Goal: Task Accomplishment & Management: Use online tool/utility

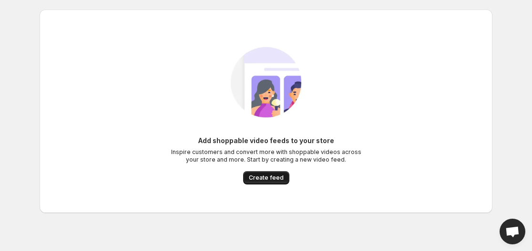
click at [256, 179] on span "Create feed" at bounding box center [266, 178] width 35 height 8
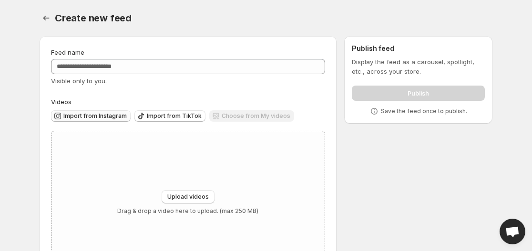
click at [92, 121] on button "Import from Instagram" at bounding box center [91, 115] width 80 height 11
click at [193, 192] on button "Upload videos" at bounding box center [187, 197] width 53 height 13
type input "**********"
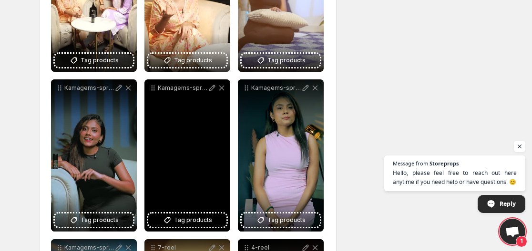
scroll to position [229, 0]
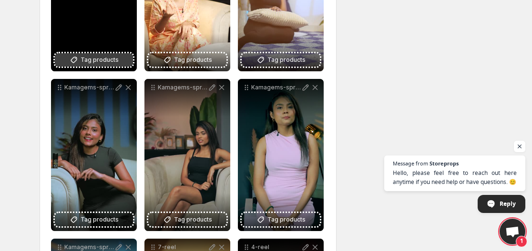
click at [99, 58] on span "Tag products" at bounding box center [99, 60] width 38 height 10
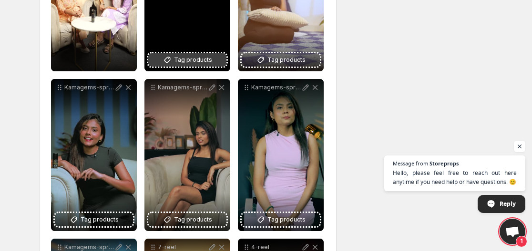
click at [186, 63] on span "Tag products" at bounding box center [193, 60] width 38 height 10
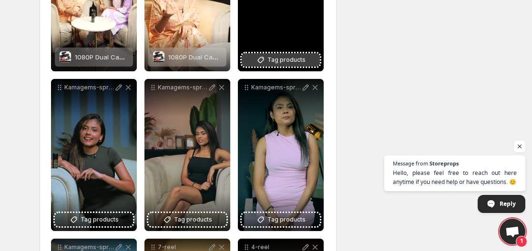
click at [275, 55] on span "Tag products" at bounding box center [286, 60] width 38 height 10
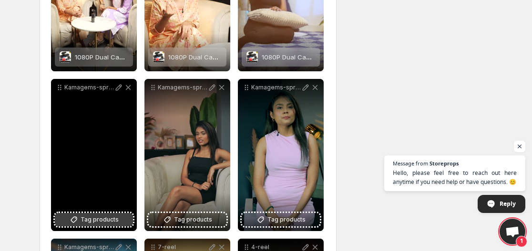
click at [81, 220] on button "Tag products" at bounding box center [94, 219] width 78 height 13
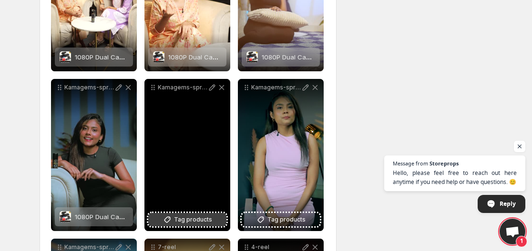
click at [177, 218] on span "Tag products" at bounding box center [193, 220] width 38 height 10
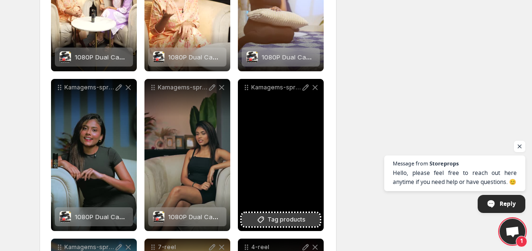
click at [275, 215] on span "Tag products" at bounding box center [286, 220] width 38 height 10
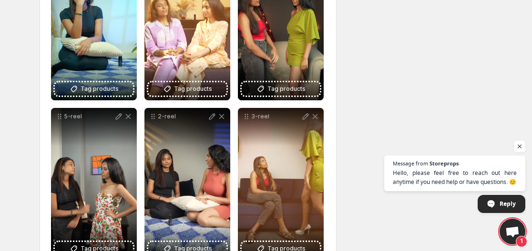
scroll to position [521, 0]
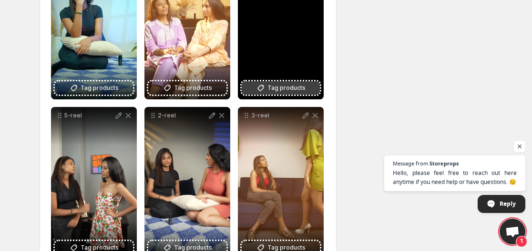
click at [278, 90] on span "Tag products" at bounding box center [286, 88] width 38 height 10
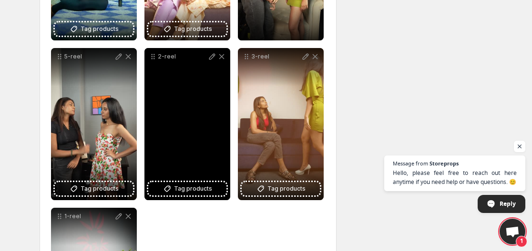
scroll to position [583, 0]
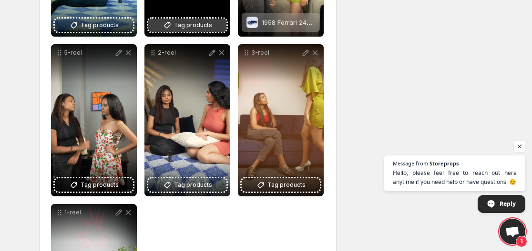
click at [185, 28] on span "Tag products" at bounding box center [193, 25] width 38 height 10
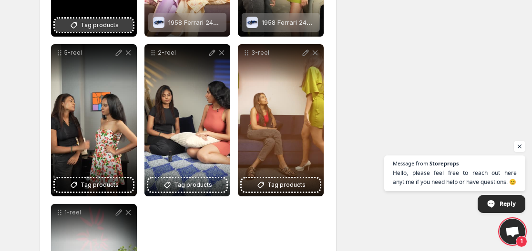
click at [98, 24] on span "Tag products" at bounding box center [99, 25] width 38 height 10
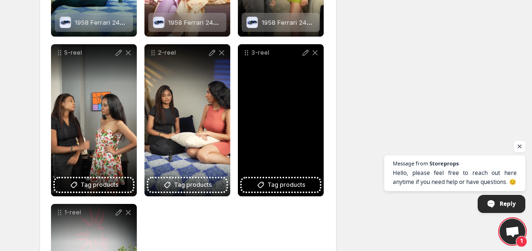
click at [287, 173] on div "3-reel" at bounding box center [281, 120] width 86 height 152
click at [284, 189] on span "Tag products" at bounding box center [286, 186] width 38 height 10
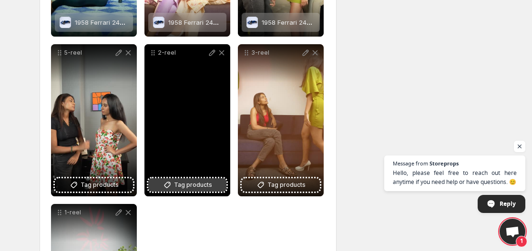
click at [181, 180] on button "Tag products" at bounding box center [187, 185] width 78 height 13
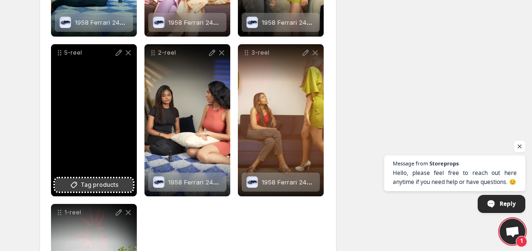
click at [72, 179] on button "Tag products" at bounding box center [94, 185] width 78 height 13
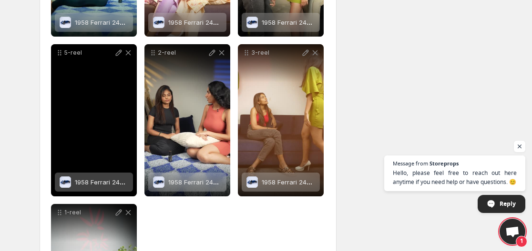
scroll to position [712, 0]
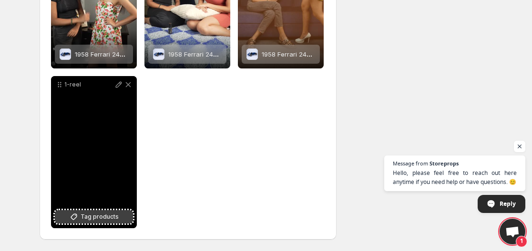
click at [80, 212] on button "Tag products" at bounding box center [94, 217] width 78 height 13
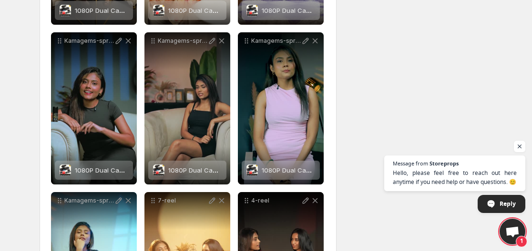
scroll to position [275, 0]
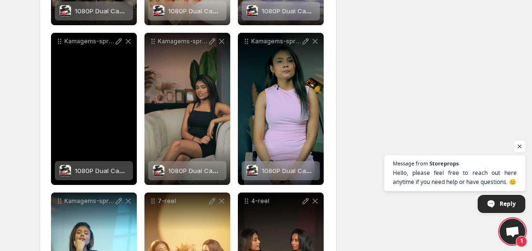
click at [107, 170] on span "1080P Dual Camera, Dash Cam For Cars, Front And Inside, Car Camera With IR Nigh…" at bounding box center [212, 171] width 274 height 8
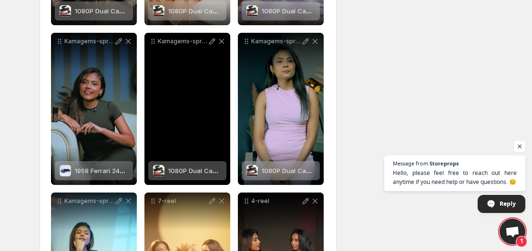
click at [189, 168] on span "1080P Dual Camera, Dash Cam For Cars, Front And Inside, Car Camera With IR Nigh…" at bounding box center [305, 171] width 274 height 8
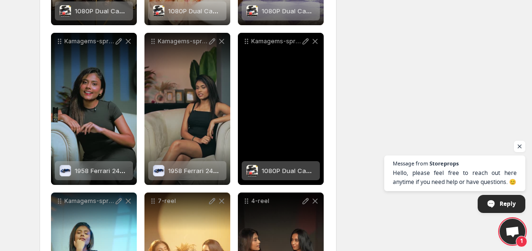
click at [272, 168] on span "1080P Dual Camera, Dash Cam For Cars, Front And Inside, Car Camera With IR Nigh…" at bounding box center [398, 171] width 274 height 8
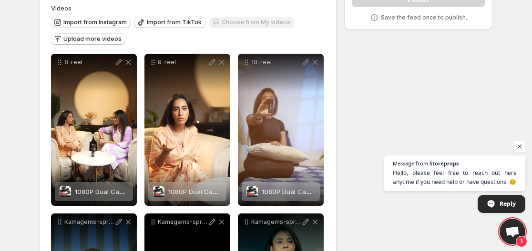
scroll to position [93, 0]
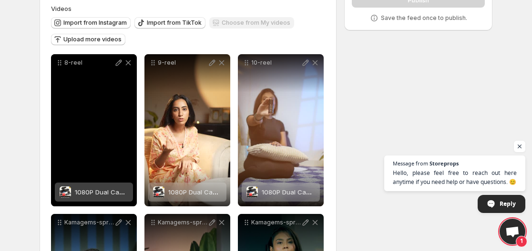
click at [99, 190] on span "1080P Dual Camera, Dash Cam For Cars, Front And Inside, Car Camera With IR Nigh…" at bounding box center [212, 193] width 274 height 8
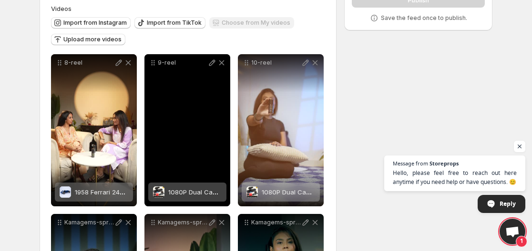
click at [178, 183] on div "1080P Dual Camera, Dash Cam For Cars, Front And Inside, Car Camera With IR Nigh…" at bounding box center [194, 192] width 53 height 19
click at [182, 175] on div "9-reel" at bounding box center [187, 130] width 86 height 152
click at [187, 195] on span "2 products tagged" at bounding box center [180, 193] width 55 height 8
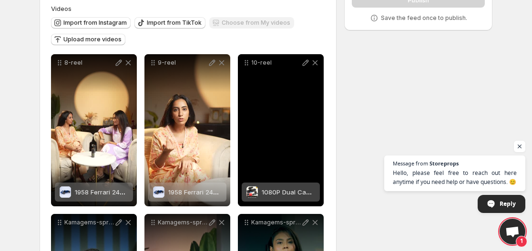
click at [271, 189] on span "1080P Dual Camera, Dash Cam For Cars, Front And Inside, Car Camera With IR Nigh…" at bounding box center [398, 193] width 274 height 8
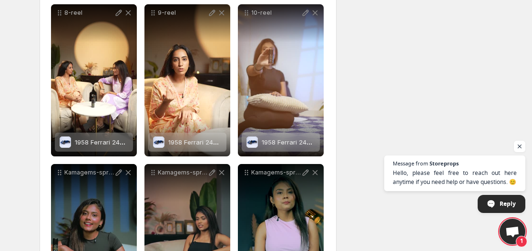
scroll to position [0, 0]
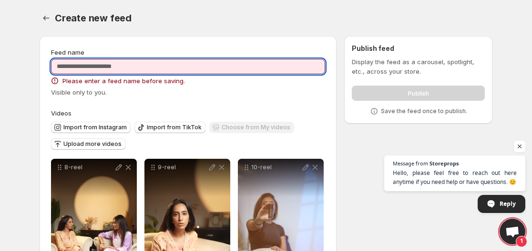
click at [171, 69] on input "Feed name" at bounding box center [188, 66] width 274 height 15
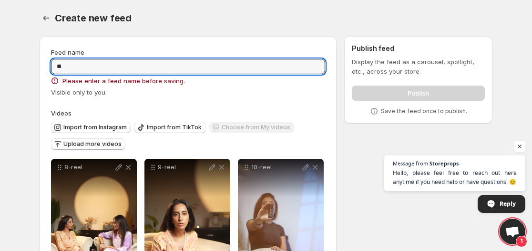
type input "**"
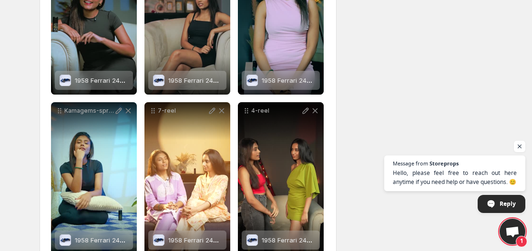
scroll to position [370, 0]
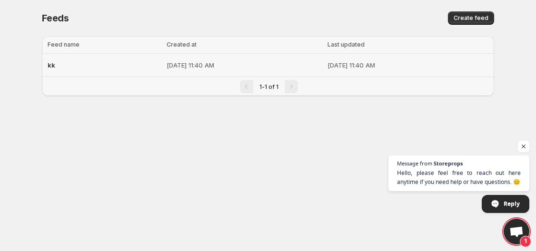
click at [167, 62] on p "[DATE] 11:40 AM" at bounding box center [244, 65] width 155 height 10
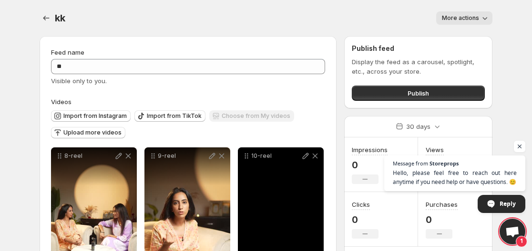
scroll to position [7, 0]
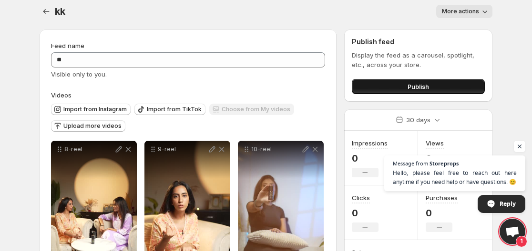
click at [416, 91] on span "Publish" at bounding box center [417, 87] width 21 height 10
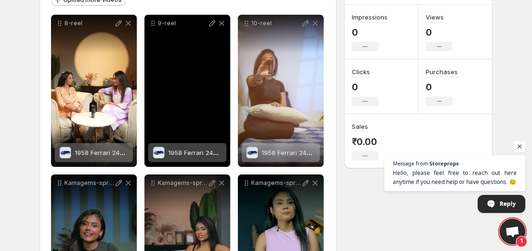
scroll to position [0, 0]
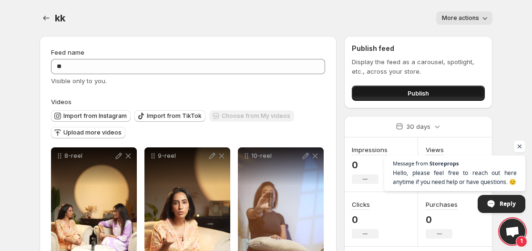
click at [434, 97] on button "Publish" at bounding box center [418, 93] width 133 height 15
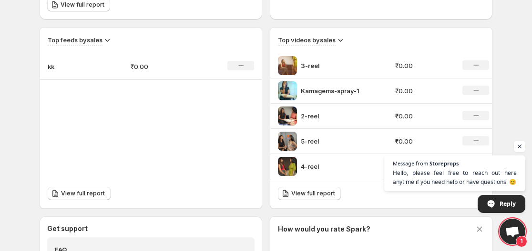
scroll to position [310, 0]
click at [297, 70] on div "3-reel" at bounding box center [333, 65] width 111 height 19
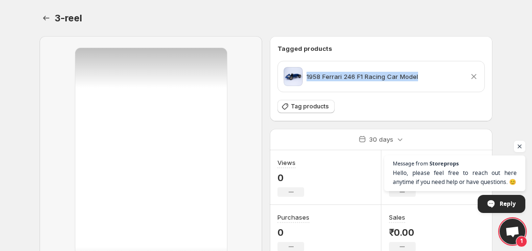
drag, startPoint x: 305, startPoint y: 75, endPoint x: 430, endPoint y: 71, distance: 124.8
click at [430, 71] on div "1958 Ferrari 246 F1 Racing Car Model Remove product" at bounding box center [380, 76] width 195 height 19
copy p "1958 Ferrari 246 F1 Racing Car Model"
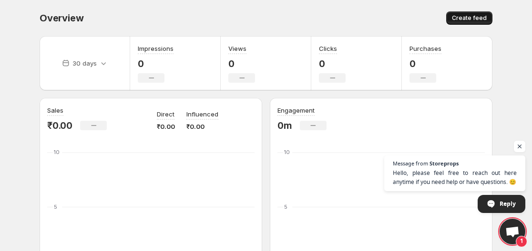
click at [462, 18] on span "Create feed" at bounding box center [469, 18] width 35 height 8
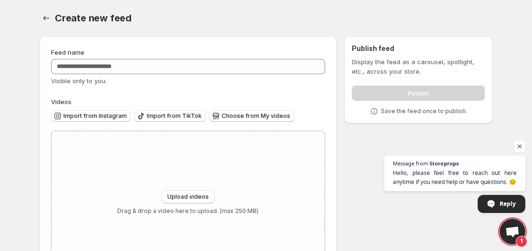
scroll to position [46, 0]
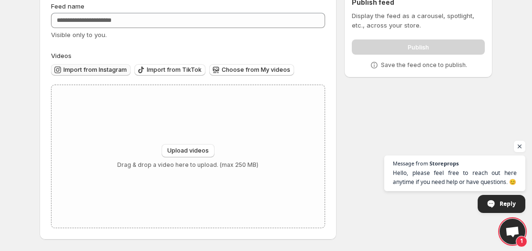
click at [102, 68] on span "Import from Instagram" at bounding box center [94, 70] width 63 height 8
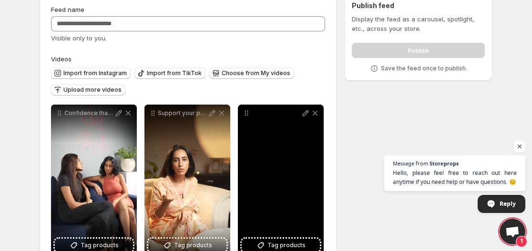
scroll to position [0, 0]
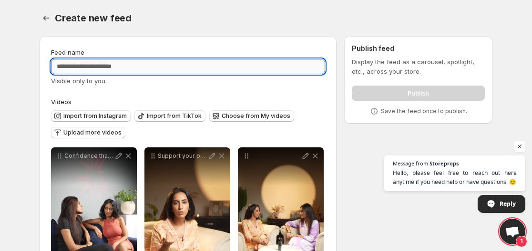
click at [187, 68] on input "Feed name" at bounding box center [188, 66] width 274 height 15
type input "***"
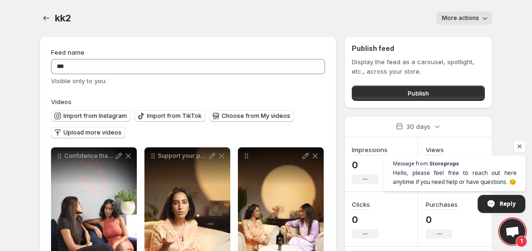
click at [427, 101] on div "Publish feed Display the feed as a carousel, spotlight, etc., across your store…" at bounding box center [418, 72] width 148 height 72
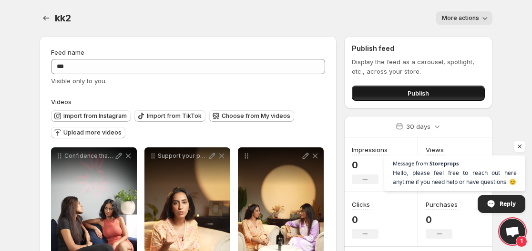
click at [427, 100] on button "Publish" at bounding box center [418, 93] width 133 height 15
